Goal: Task Accomplishment & Management: Use online tool/utility

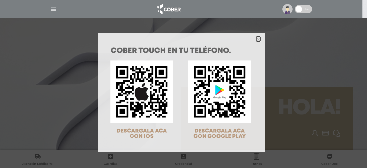
click at [257, 38] on polygon "Close" at bounding box center [258, 39] width 4 height 4
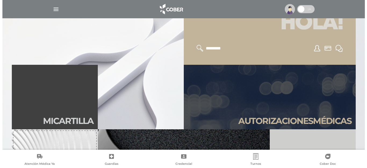
scroll to position [6, 0]
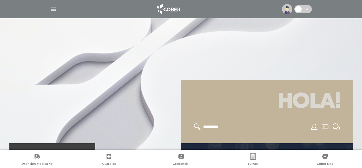
click at [52, 8] on img "button" at bounding box center [53, 9] width 7 height 7
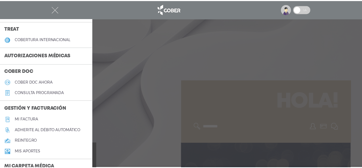
scroll to position [112, 0]
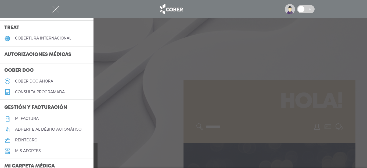
click at [41, 120] on link "Mi factura" at bounding box center [46, 118] width 93 height 11
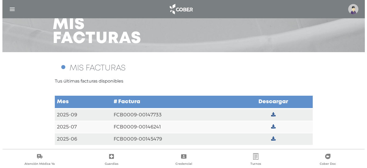
scroll to position [33, 0]
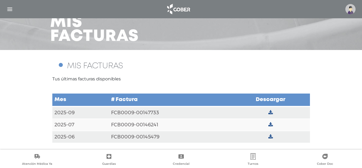
click at [152, 123] on td "FCB0009-00146241" at bounding box center [170, 125] width 122 height 12
click at [269, 126] on icon at bounding box center [270, 124] width 5 height 5
click at [268, 113] on td at bounding box center [270, 112] width 79 height 12
click at [271, 112] on icon at bounding box center [270, 112] width 5 height 5
click at [11, 6] on img "button" at bounding box center [9, 9] width 7 height 7
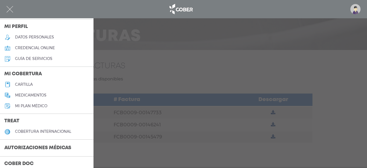
scroll to position [0, 0]
